Goal: Complete application form

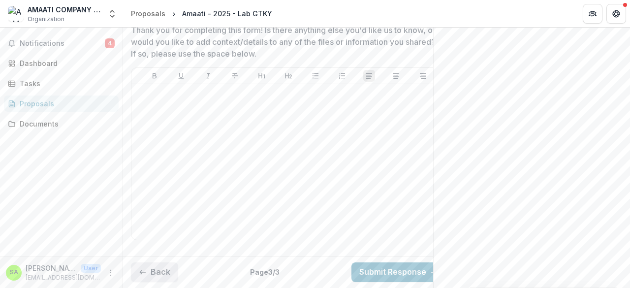
click at [149, 268] on button "Back" at bounding box center [154, 273] width 47 height 20
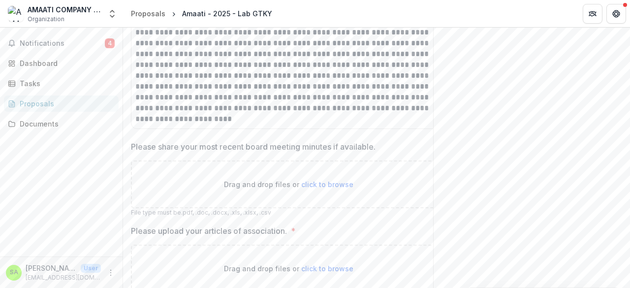
scroll to position [1338, 0]
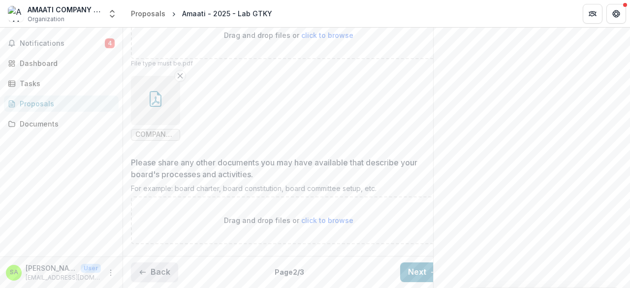
click at [165, 263] on button "Back" at bounding box center [154, 273] width 47 height 20
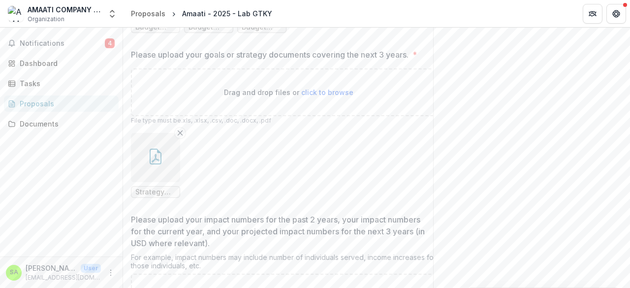
scroll to position [1297, 0]
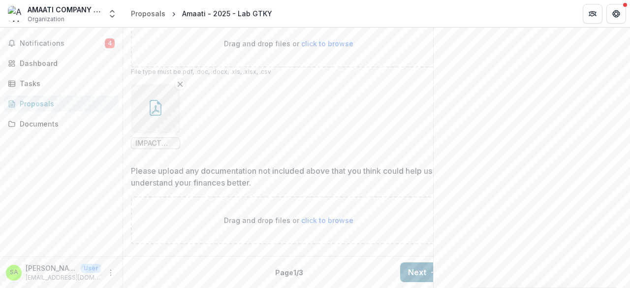
click at [422, 263] on button "Next" at bounding box center [423, 273] width 46 height 20
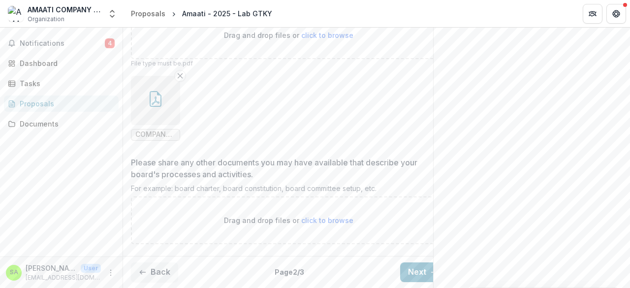
scroll to position [1338, 0]
click at [409, 274] on button "Next" at bounding box center [423, 273] width 46 height 20
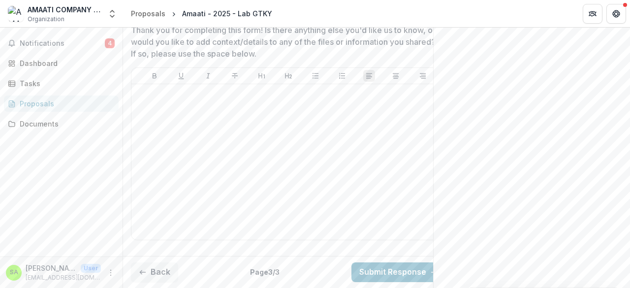
scroll to position [1071, 0]
click at [391, 263] on button "Submit Response" at bounding box center [399, 273] width 95 height 20
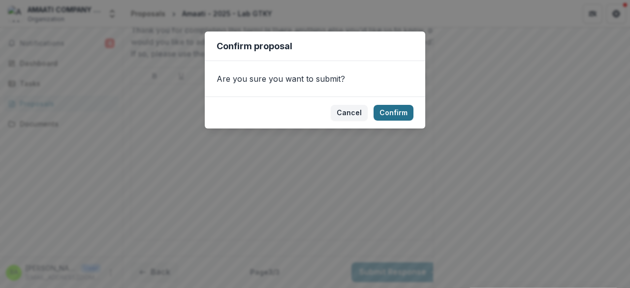
click at [397, 115] on button "Confirm" at bounding box center [394, 113] width 40 height 16
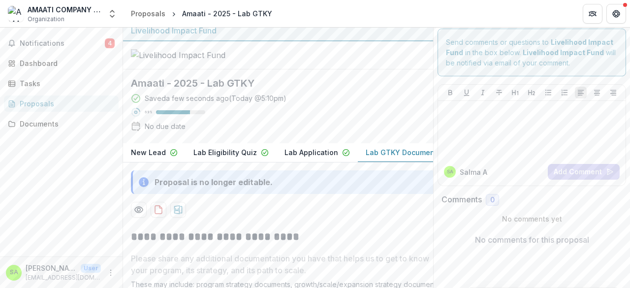
scroll to position [0, 0]
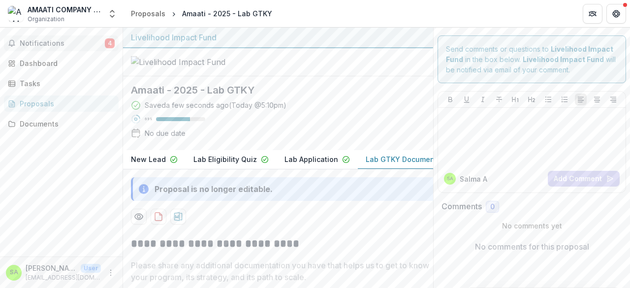
click at [53, 39] on span "Notifications" at bounding box center [62, 43] width 85 height 8
click at [43, 64] on div "Dashboard" at bounding box center [65, 63] width 91 height 10
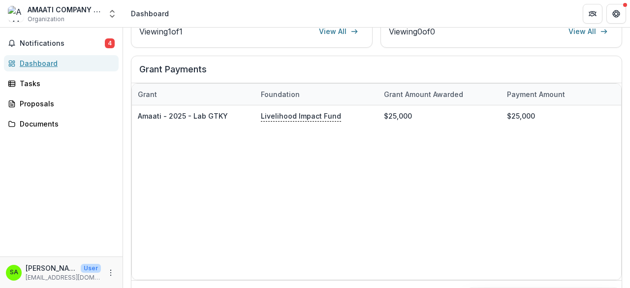
scroll to position [345, 0]
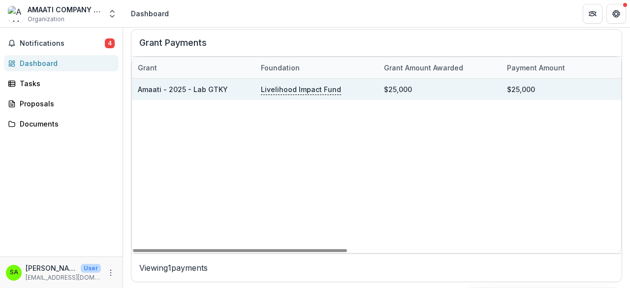
click at [205, 89] on link "Amaati - 2025 - Lab GTKY" at bounding box center [183, 89] width 90 height 8
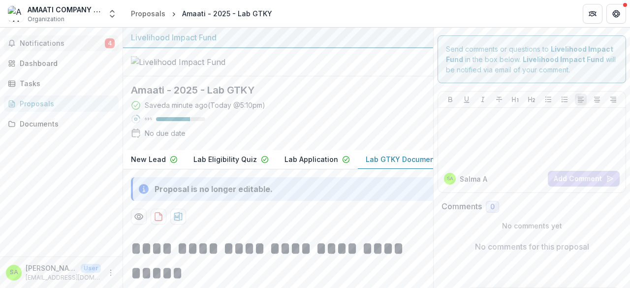
click at [56, 42] on span "Notifications" at bounding box center [62, 43] width 85 height 8
click at [45, 60] on div "Dashboard" at bounding box center [65, 63] width 91 height 10
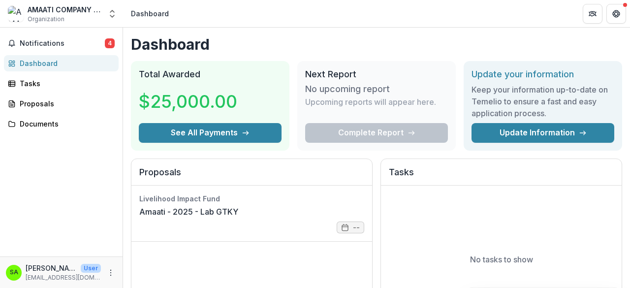
click at [45, 60] on div "Dashboard" at bounding box center [65, 63] width 91 height 10
click at [46, 43] on span "Notifications" at bounding box center [62, 43] width 85 height 8
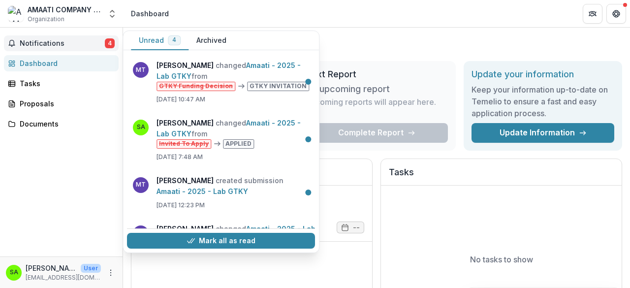
click at [46, 43] on span "Notifications" at bounding box center [62, 43] width 85 height 8
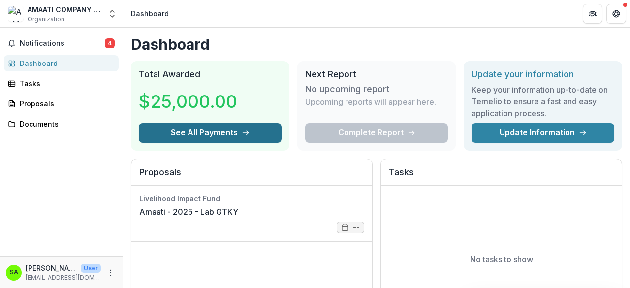
click at [215, 139] on button "See All Payments" at bounding box center [210, 133] width 143 height 20
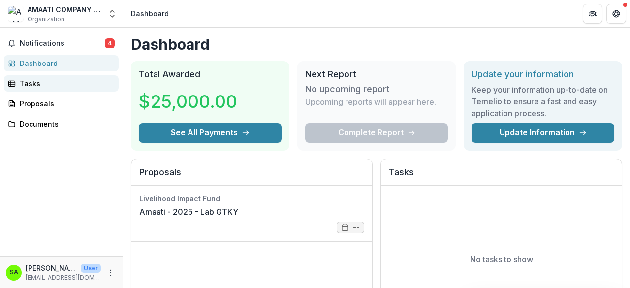
click at [34, 85] on div "Tasks" at bounding box center [65, 83] width 91 height 10
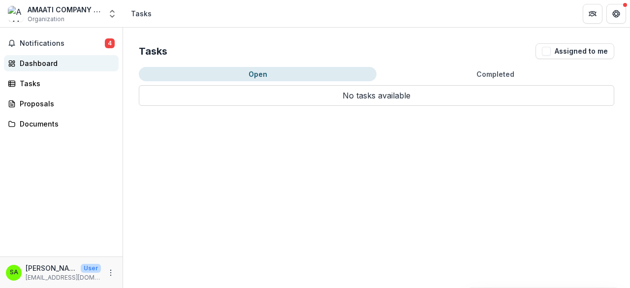
click at [45, 62] on div "Dashboard" at bounding box center [65, 63] width 91 height 10
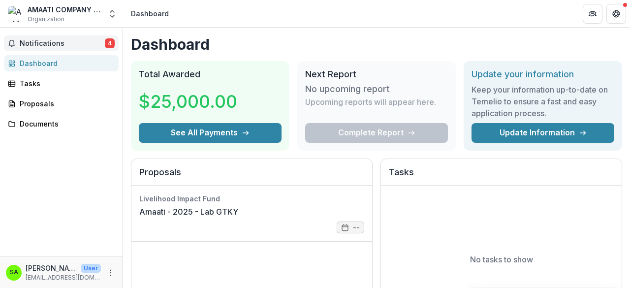
click at [49, 46] on span "Notifications" at bounding box center [62, 43] width 85 height 8
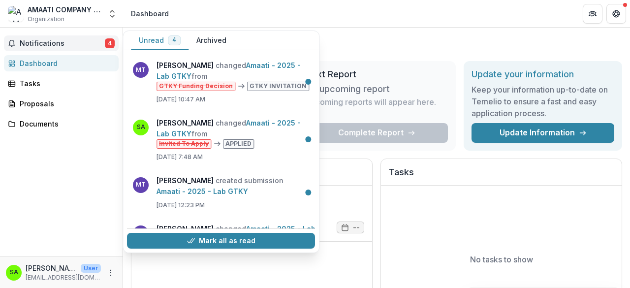
click at [45, 45] on span "Notifications" at bounding box center [62, 43] width 85 height 8
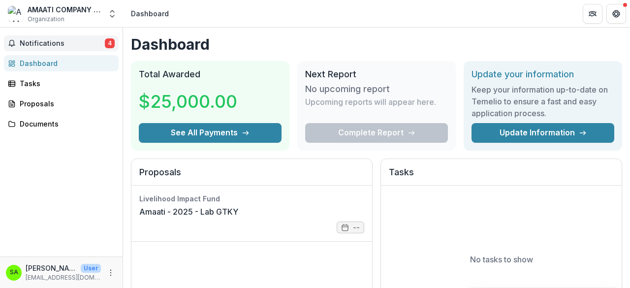
click at [45, 45] on span "Notifications" at bounding box center [62, 43] width 85 height 8
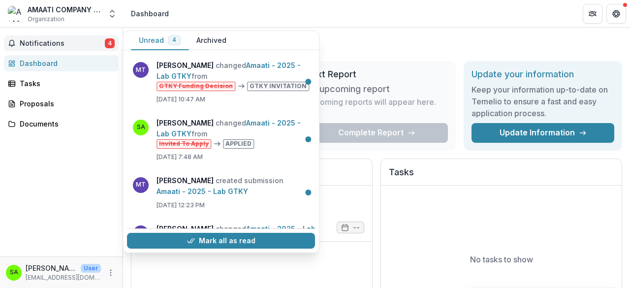
click at [45, 45] on span "Notifications" at bounding box center [62, 43] width 85 height 8
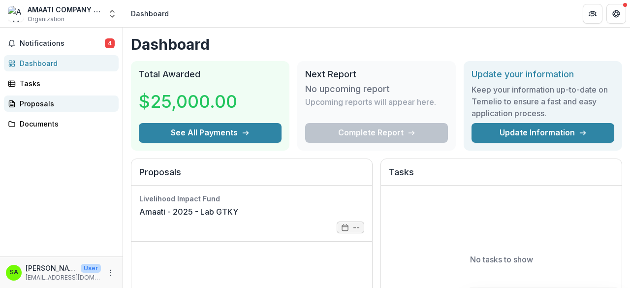
click at [39, 106] on div "Proposals" at bounding box center [65, 104] width 91 height 10
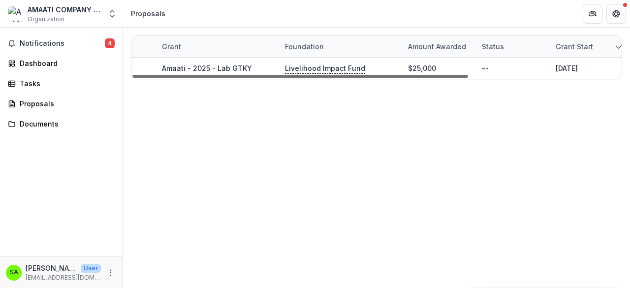
drag, startPoint x: 437, startPoint y: 75, endPoint x: 309, endPoint y: 83, distance: 128.3
click at [309, 78] on div at bounding box center [301, 76] width 336 height 3
